Goal: Feedback & Contribution: Leave review/rating

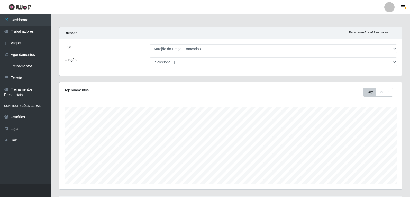
select select "157"
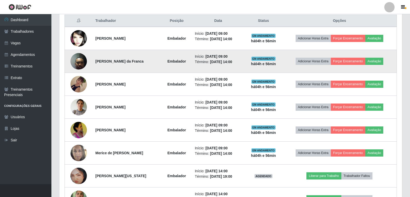
scroll to position [208, 0]
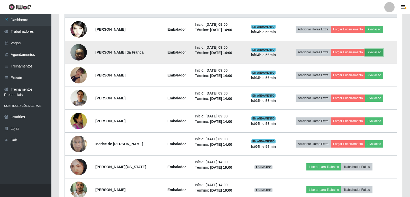
click at [379, 54] on button "Avaliação" at bounding box center [375, 52] width 18 height 7
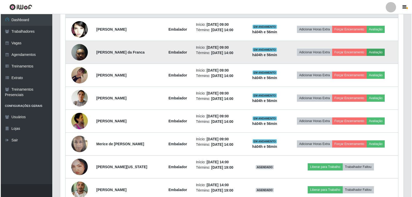
scroll to position [107, 340]
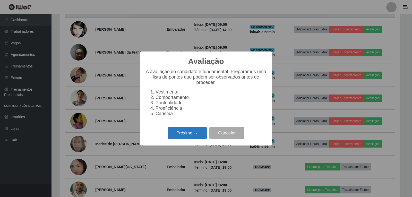
click at [196, 132] on button "Próximo →" at bounding box center [186, 133] width 39 height 12
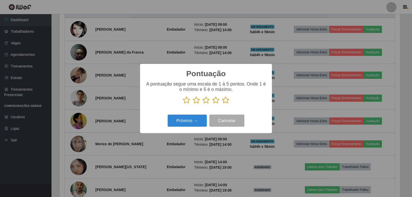
scroll to position [257174, 256941]
drag, startPoint x: 228, startPoint y: 103, endPoint x: 222, endPoint y: 102, distance: 6.2
click at [228, 102] on icon at bounding box center [225, 100] width 7 height 8
click at [222, 104] on input "radio" at bounding box center [222, 104] width 0 height 0
click at [200, 123] on button "Próximo →" at bounding box center [186, 120] width 39 height 12
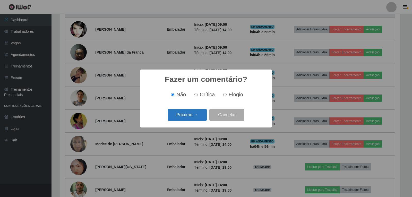
click at [195, 113] on button "Próximo →" at bounding box center [186, 115] width 39 height 12
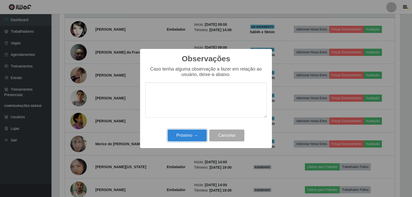
drag, startPoint x: 189, startPoint y: 135, endPoint x: 211, endPoint y: 116, distance: 28.5
click at [193, 132] on button "Próximo →" at bounding box center [186, 135] width 39 height 12
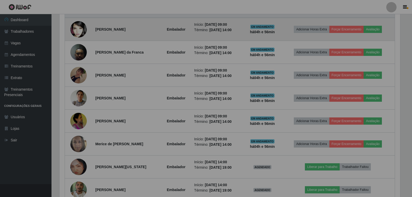
scroll to position [107, 343]
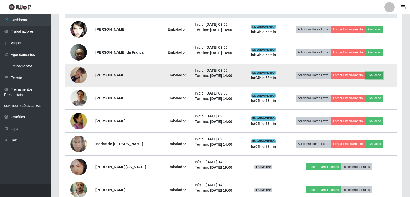
click at [375, 77] on button "Avaliação" at bounding box center [375, 75] width 18 height 7
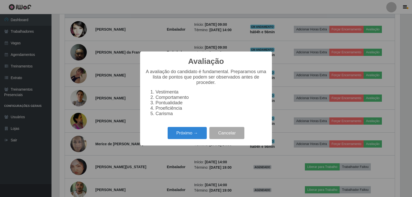
scroll to position [107, 340]
click at [195, 131] on button "Próximo →" at bounding box center [186, 133] width 39 height 12
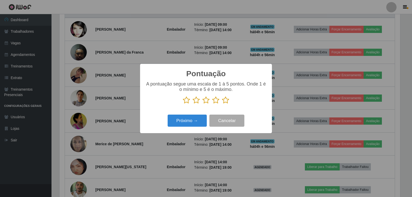
click at [224, 100] on icon at bounding box center [225, 100] width 7 height 8
click at [222, 104] on input "radio" at bounding box center [222, 104] width 0 height 0
click at [183, 128] on div "Próximo → Cancelar" at bounding box center [205, 120] width 121 height 15
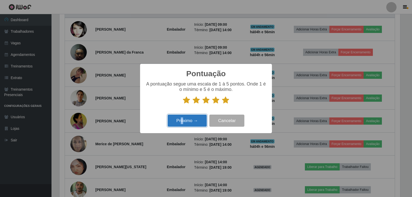
click at [184, 125] on button "Próximo →" at bounding box center [186, 120] width 39 height 12
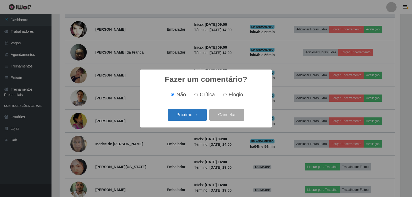
click at [191, 115] on button "Próximo →" at bounding box center [186, 115] width 39 height 12
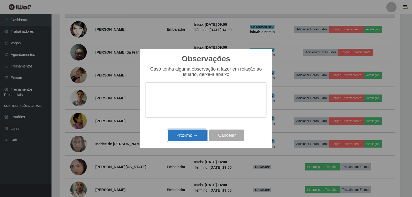
click at [193, 141] on button "Próximo →" at bounding box center [186, 135] width 39 height 12
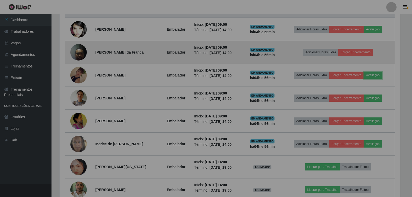
scroll to position [107, 343]
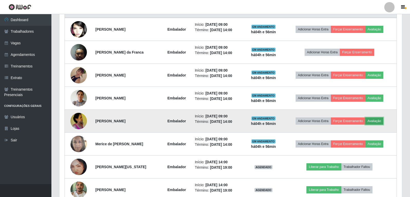
click at [382, 119] on button "Avaliação" at bounding box center [375, 120] width 18 height 7
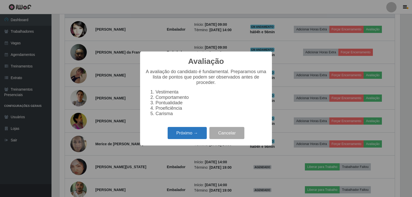
click at [195, 138] on button "Próximo →" at bounding box center [186, 133] width 39 height 12
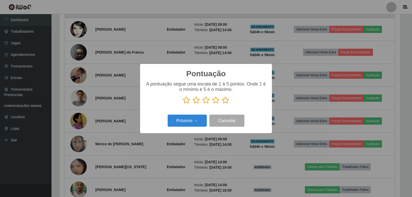
click at [226, 100] on icon at bounding box center [225, 100] width 7 height 8
click at [222, 104] on input "radio" at bounding box center [222, 104] width 0 height 0
click at [188, 121] on button "Próximo →" at bounding box center [186, 120] width 39 height 12
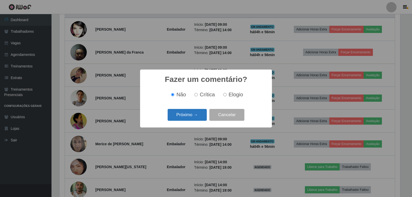
click at [189, 117] on button "Próximo →" at bounding box center [186, 115] width 39 height 12
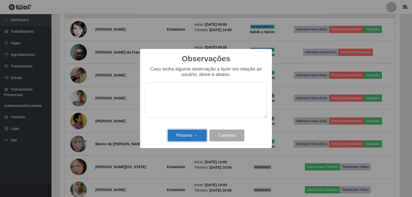
click at [183, 133] on button "Próximo →" at bounding box center [186, 135] width 39 height 12
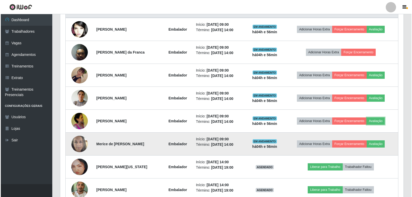
scroll to position [107, 343]
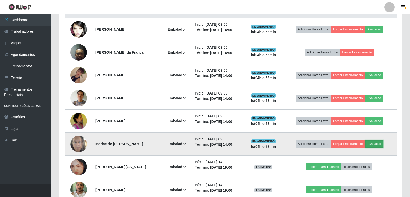
click at [378, 142] on button "Avaliação" at bounding box center [375, 143] width 18 height 7
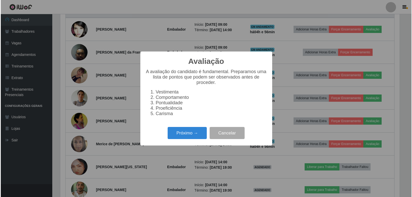
scroll to position [107, 340]
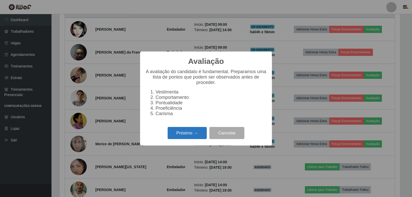
click at [183, 136] on button "Próximo →" at bounding box center [186, 133] width 39 height 12
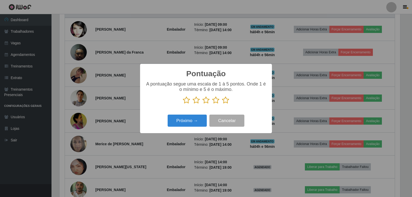
click at [225, 100] on icon at bounding box center [225, 100] width 7 height 8
click at [222, 104] on input "radio" at bounding box center [222, 104] width 0 height 0
click at [184, 121] on button "Próximo →" at bounding box center [186, 120] width 39 height 12
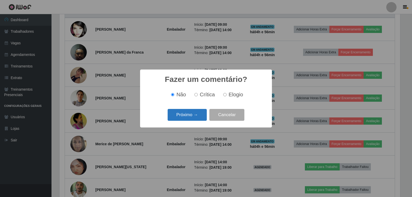
click at [186, 117] on button "Próximo →" at bounding box center [186, 115] width 39 height 12
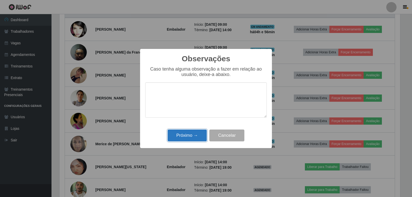
click at [194, 138] on button "Próximo →" at bounding box center [186, 135] width 39 height 12
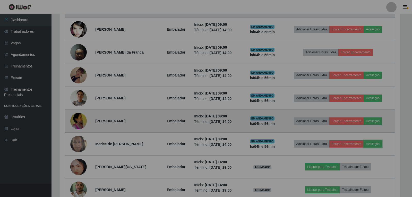
scroll to position [107, 343]
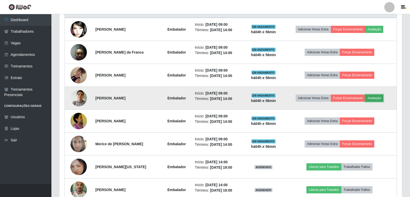
click at [377, 95] on button "Avaliação" at bounding box center [375, 97] width 18 height 7
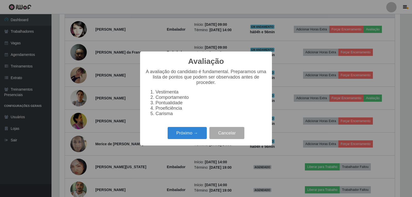
scroll to position [107, 340]
click at [190, 139] on button "Próximo →" at bounding box center [186, 133] width 39 height 12
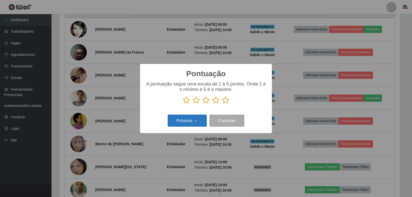
scroll to position [257174, 256941]
click at [226, 97] on icon at bounding box center [225, 100] width 7 height 8
click at [222, 104] on input "radio" at bounding box center [222, 104] width 0 height 0
click at [192, 123] on button "Próximo →" at bounding box center [186, 120] width 39 height 12
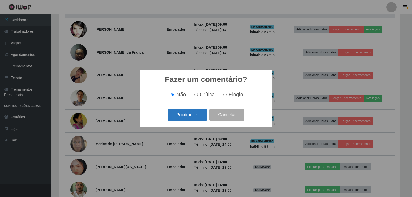
click at [190, 116] on button "Próximo →" at bounding box center [186, 115] width 39 height 12
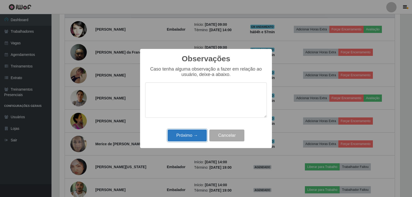
click at [189, 135] on button "Próximo →" at bounding box center [186, 135] width 39 height 12
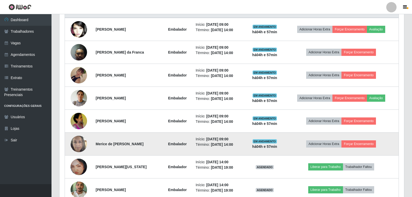
scroll to position [107, 343]
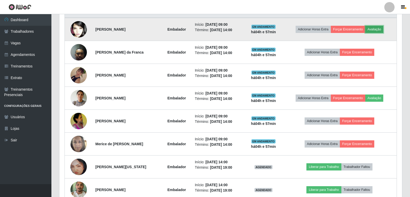
click at [379, 26] on button "Avaliação" at bounding box center [375, 29] width 18 height 7
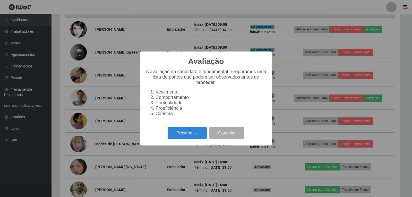
scroll to position [107, 340]
click at [195, 135] on button "Próximo →" at bounding box center [186, 133] width 39 height 12
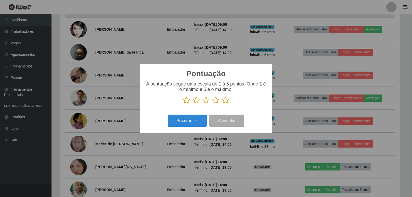
drag, startPoint x: 216, startPoint y: 98, endPoint x: 197, endPoint y: 114, distance: 25.2
click at [215, 99] on icon at bounding box center [215, 100] width 7 height 8
click at [212, 104] on input "radio" at bounding box center [212, 104] width 0 height 0
click at [196, 116] on button "Próximo →" at bounding box center [186, 120] width 39 height 12
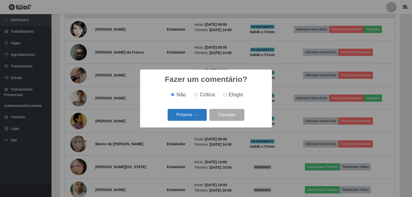
click at [190, 119] on button "Próximo →" at bounding box center [186, 115] width 39 height 12
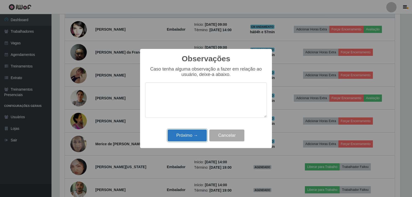
click at [190, 131] on button "Próximo →" at bounding box center [186, 135] width 39 height 12
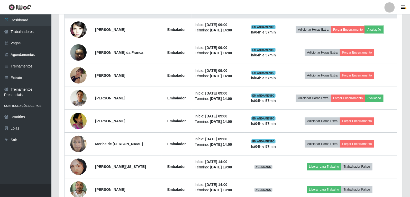
scroll to position [107, 343]
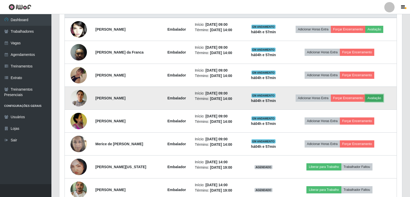
click at [375, 101] on button "Avaliação" at bounding box center [375, 97] width 18 height 7
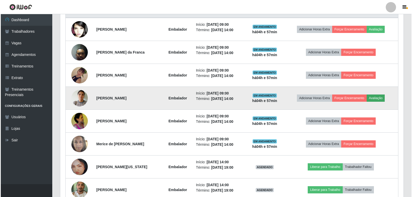
scroll to position [107, 340]
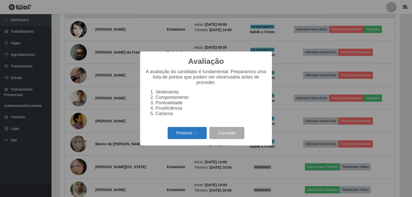
click at [191, 138] on button "Próximo →" at bounding box center [186, 133] width 39 height 12
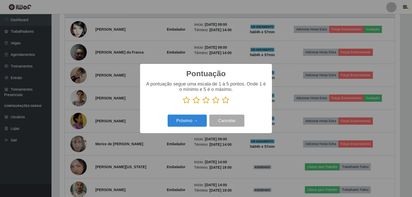
click at [224, 101] on icon at bounding box center [225, 100] width 7 height 8
click at [222, 104] on input "radio" at bounding box center [222, 104] width 0 height 0
drag, startPoint x: 187, startPoint y: 118, endPoint x: 187, endPoint y: 122, distance: 4.6
click at [187, 122] on button "Próximo →" at bounding box center [186, 120] width 39 height 12
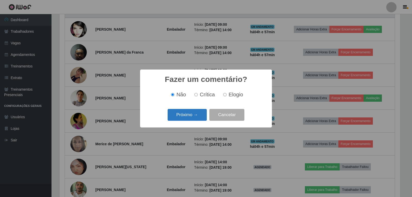
click at [190, 115] on button "Próximo →" at bounding box center [186, 115] width 39 height 12
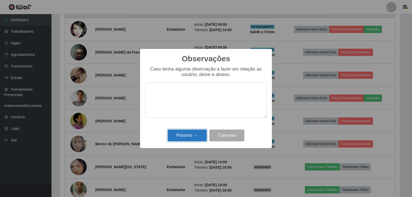
drag, startPoint x: 184, startPoint y: 134, endPoint x: 188, endPoint y: 132, distance: 3.8
click at [187, 134] on button "Próximo →" at bounding box center [186, 135] width 39 height 12
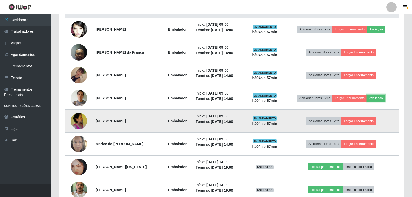
scroll to position [107, 343]
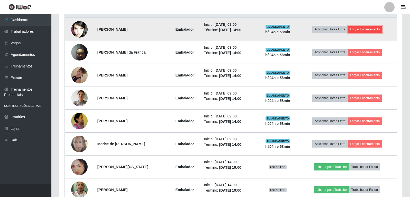
click at [365, 30] on button "Forçar Encerramento" at bounding box center [365, 29] width 34 height 7
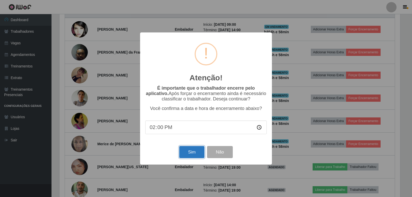
click at [189, 152] on button "Sim" at bounding box center [191, 152] width 25 height 12
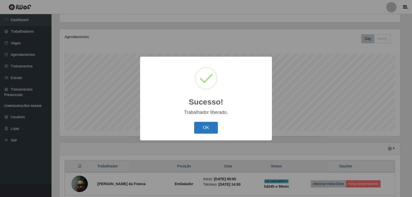
drag, startPoint x: 197, startPoint y: 130, endPoint x: 201, endPoint y: 128, distance: 4.1
click at [198, 130] on button "OK" at bounding box center [206, 128] width 24 height 12
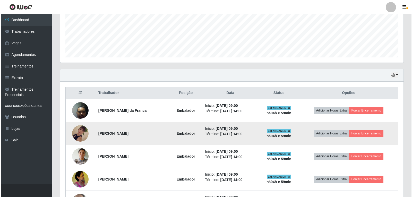
scroll to position [156, 0]
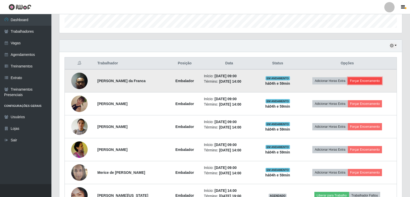
click at [371, 81] on button "Forçar Encerramento" at bounding box center [365, 80] width 34 height 7
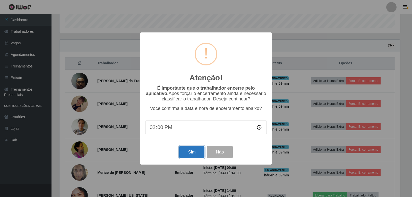
click at [191, 154] on button "Sim" at bounding box center [191, 152] width 25 height 12
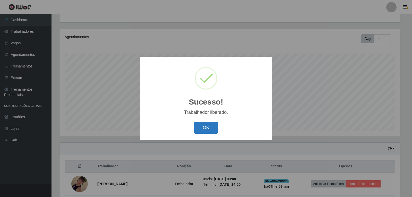
click at [198, 131] on button "OK" at bounding box center [206, 128] width 24 height 12
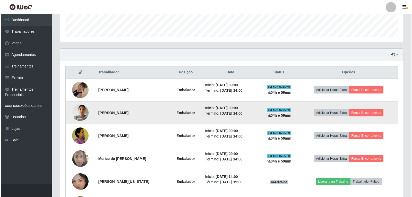
scroll to position [156, 0]
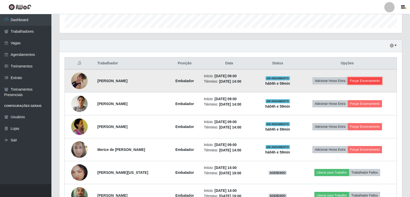
click at [365, 82] on button "Forçar Encerramento" at bounding box center [365, 80] width 34 height 7
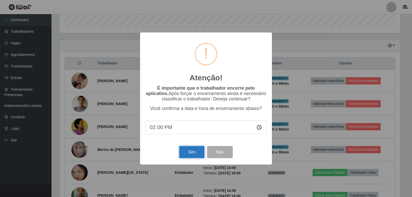
click at [189, 156] on button "Sim" at bounding box center [191, 152] width 25 height 12
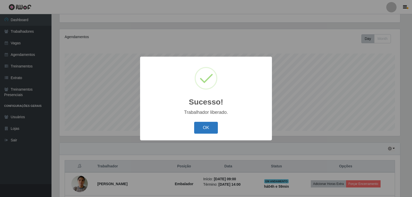
click at [204, 131] on button "OK" at bounding box center [206, 128] width 24 height 12
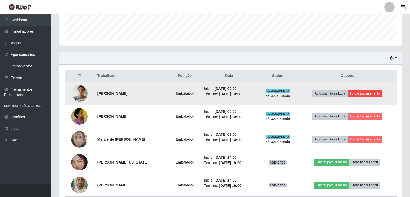
scroll to position [0, 0]
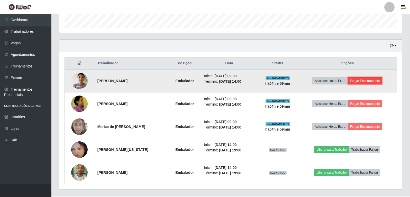
click at [359, 81] on button "Forçar Encerramento" at bounding box center [365, 80] width 34 height 7
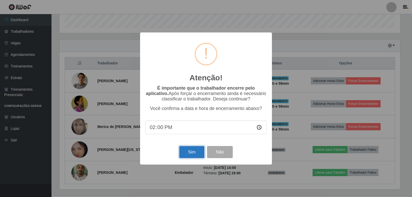
click at [196, 156] on button "Sim" at bounding box center [191, 152] width 25 height 12
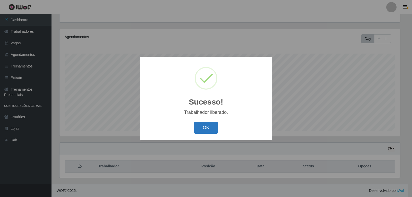
click at [209, 129] on button "OK" at bounding box center [206, 128] width 24 height 12
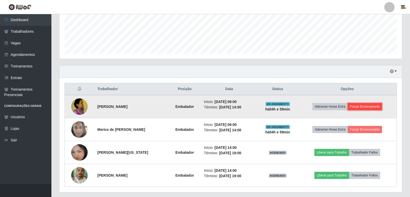
click at [367, 105] on button "Forçar Encerramento" at bounding box center [365, 106] width 34 height 7
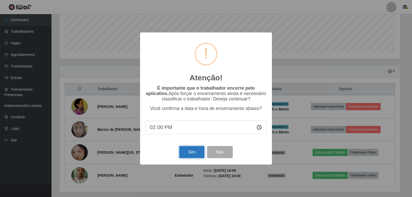
click at [186, 158] on button "Sim" at bounding box center [191, 152] width 25 height 12
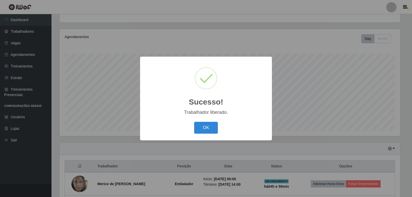
click at [212, 134] on div "OK Cancel" at bounding box center [205, 127] width 121 height 15
click at [217, 130] on button "OK" at bounding box center [206, 128] width 24 height 12
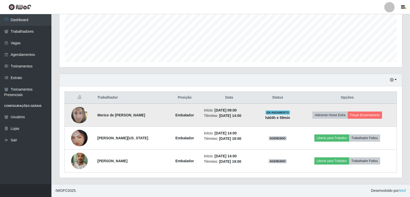
click at [361, 119] on td "Adicionar Horas Extra Forçar Encerramento" at bounding box center [347, 114] width 99 height 23
click at [360, 116] on button "Forçar Encerramento" at bounding box center [365, 114] width 34 height 7
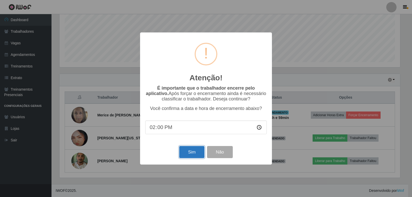
click at [186, 155] on button "Sim" at bounding box center [191, 152] width 25 height 12
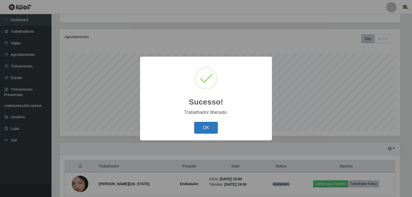
click at [204, 129] on button "OK" at bounding box center [206, 128] width 24 height 12
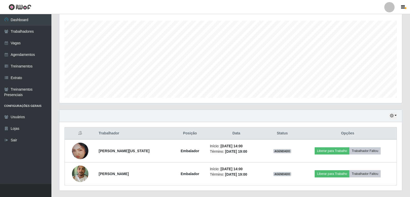
scroll to position [99, 0]
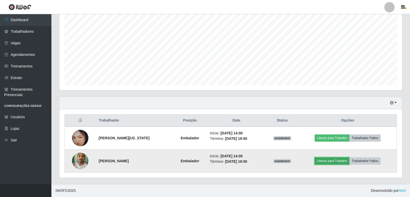
click at [326, 161] on button "Liberar para Trabalho" at bounding box center [332, 160] width 35 height 7
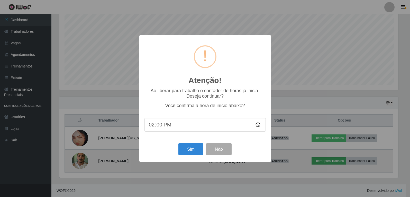
scroll to position [107, 340]
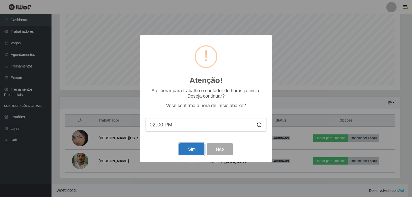
click at [194, 148] on button "Sim" at bounding box center [191, 149] width 25 height 12
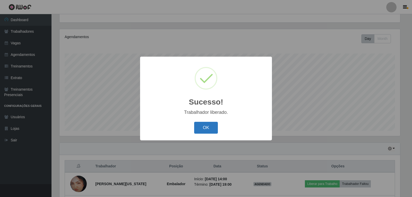
click at [208, 128] on button "OK" at bounding box center [206, 128] width 24 height 12
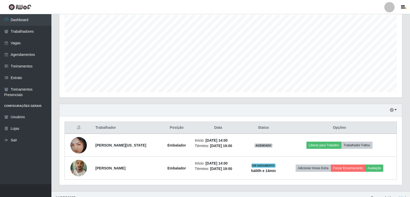
scroll to position [99, 0]
